Goal: Check status

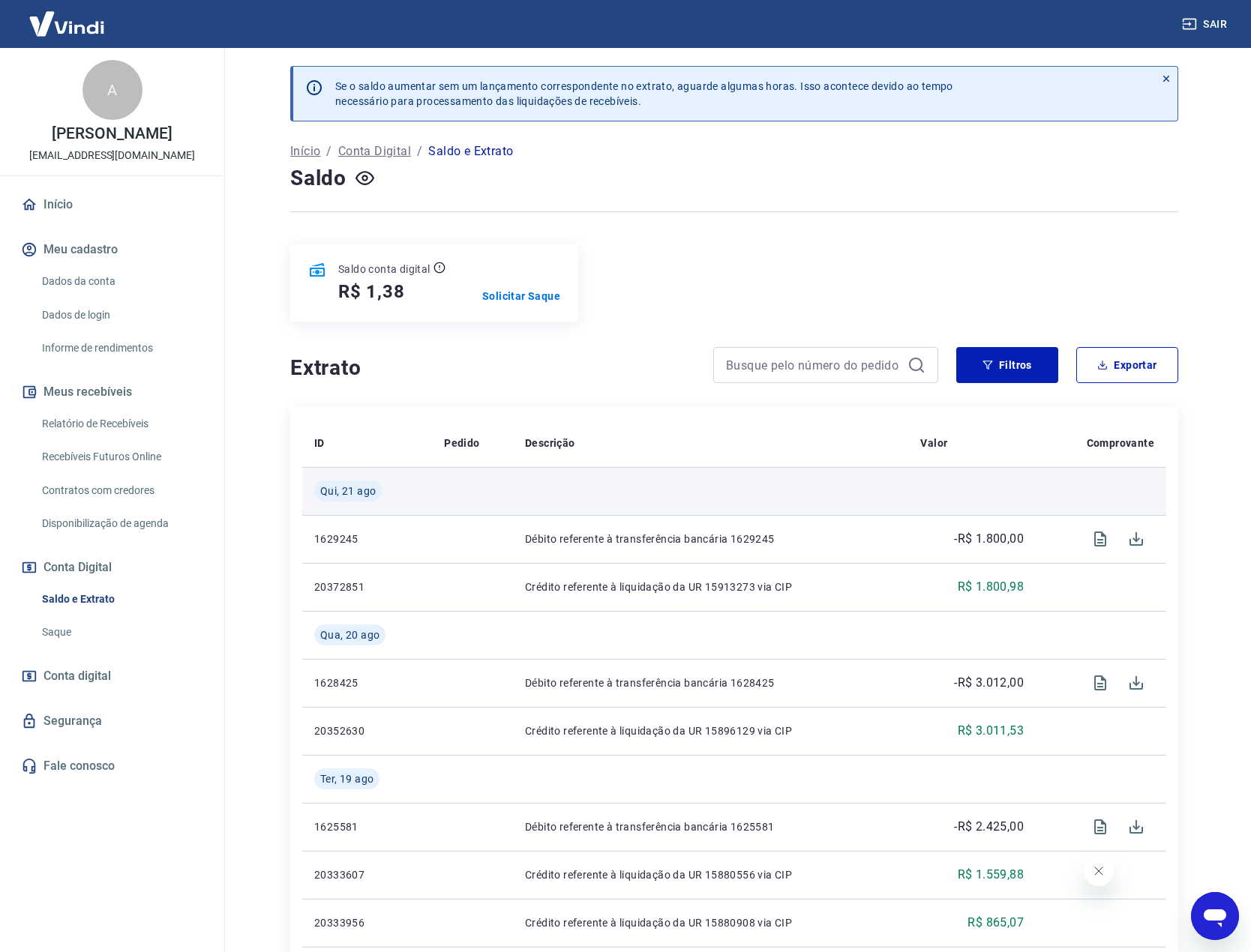
click at [513, 493] on td at bounding box center [710, 491] width 395 height 48
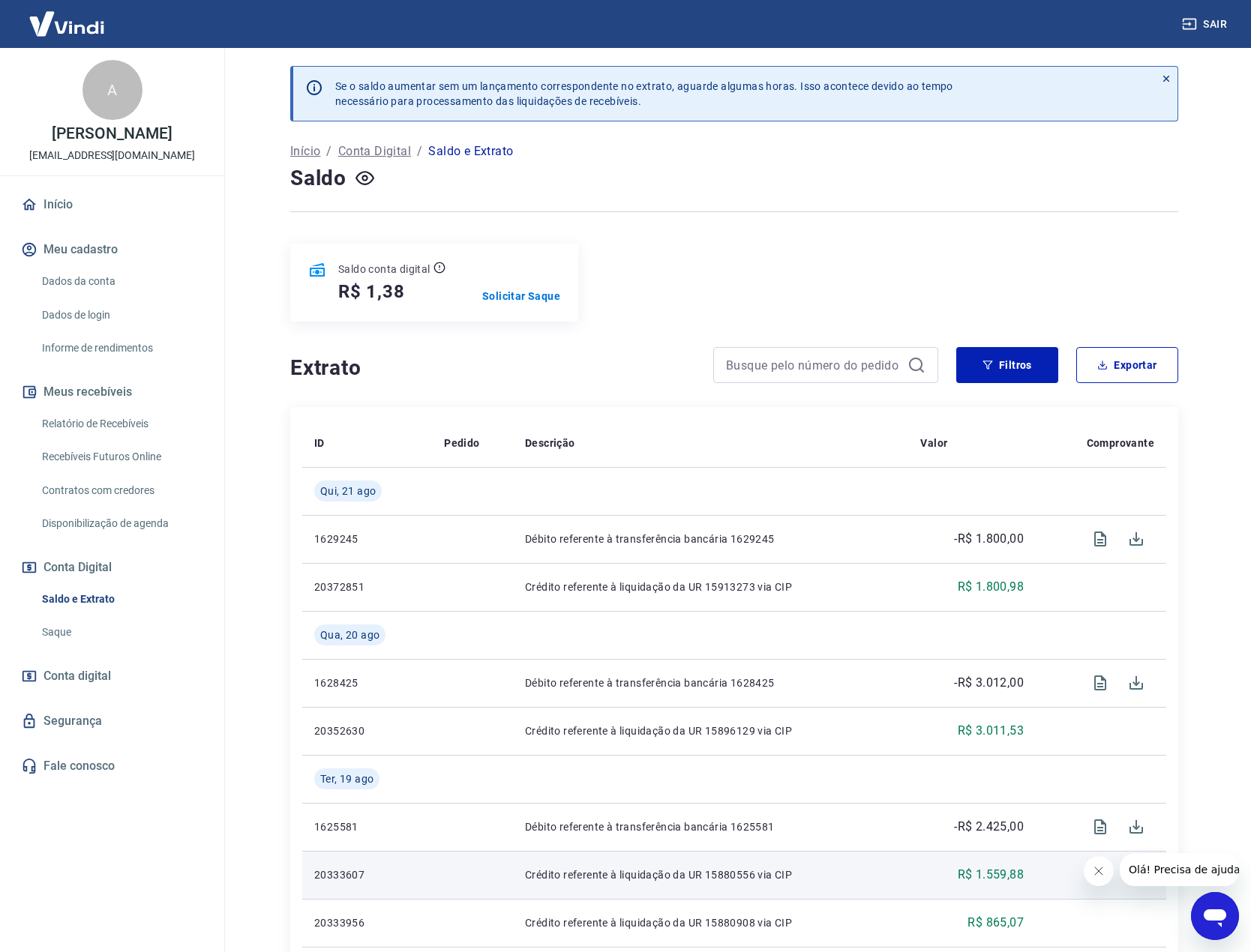
drag, startPoint x: 1125, startPoint y: 901, endPoint x: 1119, endPoint y: 896, distance: 7.8
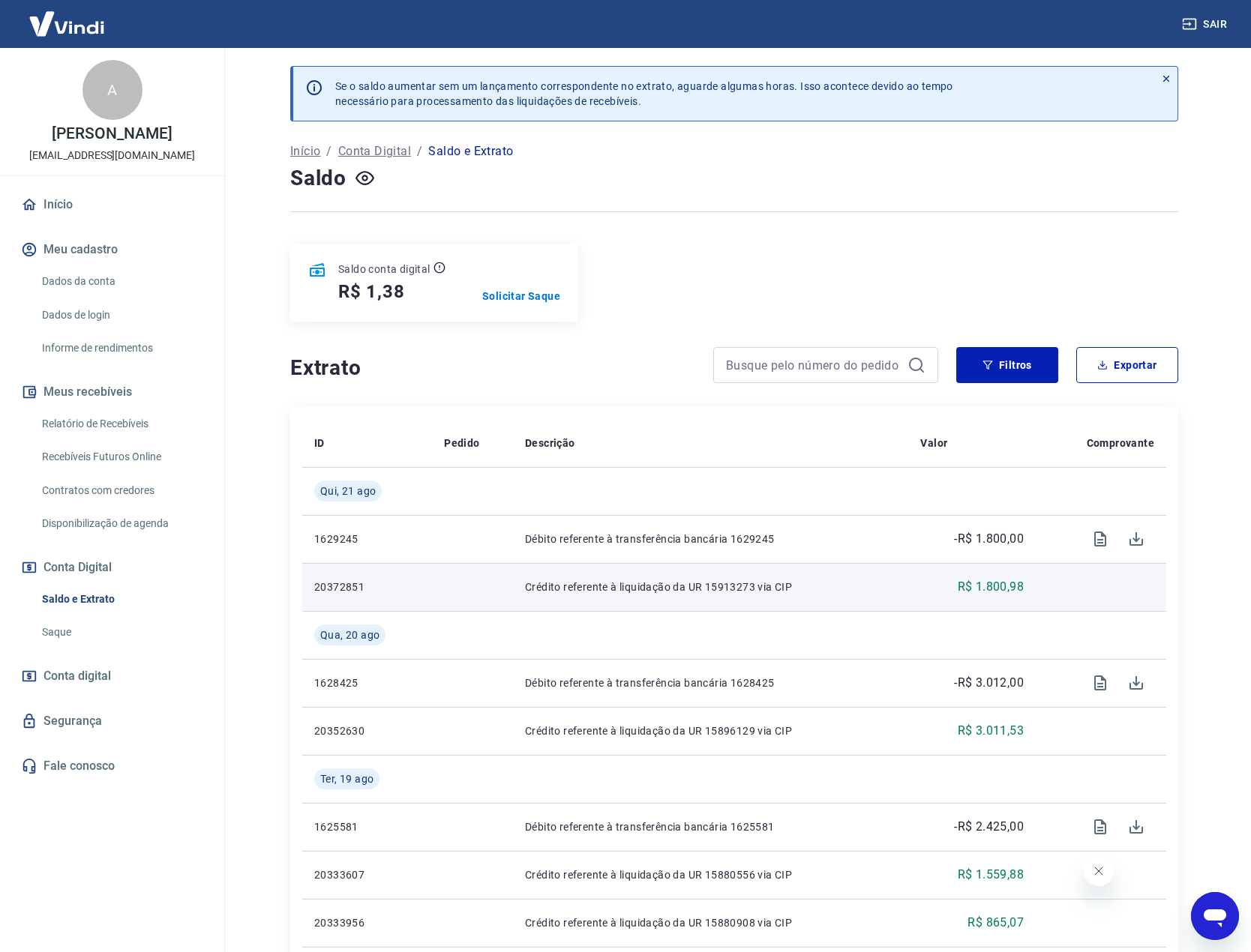
click at [582, 579] on td "Crédito referente à liquidação da UR 15913273 via CIP" at bounding box center [710, 587] width 395 height 48
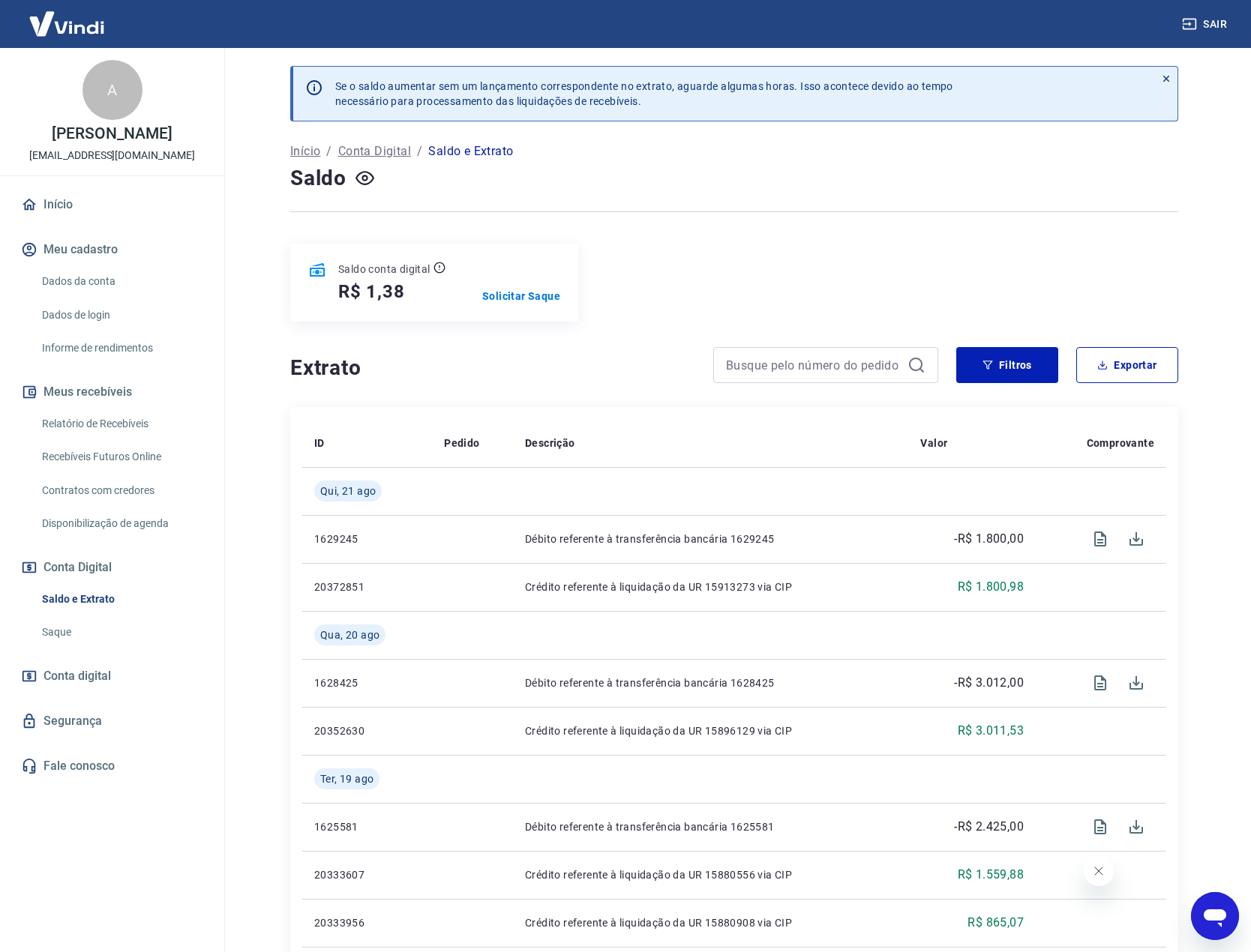
click at [318, 113] on div at bounding box center [308, 93] width 30 height 54
